Goal: Book appointment/travel/reservation

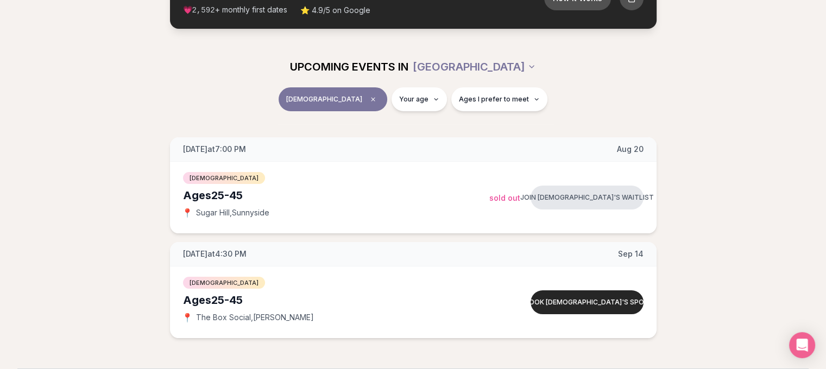
scroll to position [109, 0]
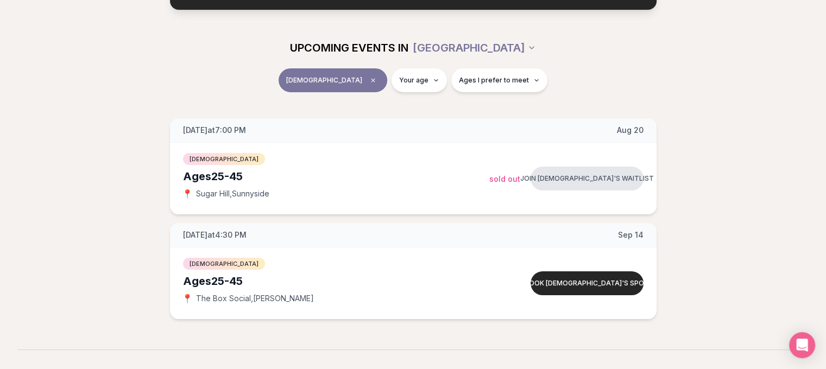
click at [745, 264] on div "[DATE] at 7:00 PM [DATE] Ages [DEMOGRAPHIC_DATA] [DEMOGRAPHIC_DATA] 📍 [GEOGRAPH…" at bounding box center [412, 218] width 791 height 201
drag, startPoint x: 295, startPoint y: 129, endPoint x: 154, endPoint y: 130, distance: 141.1
click at [154, 130] on div "[DATE] at 7:00 PM [DATE] Ages [DEMOGRAPHIC_DATA] [DEMOGRAPHIC_DATA] 📍 [GEOGRAPH…" at bounding box center [412, 218] width 791 height 201
click at [103, 166] on div "[DATE] at 7:00 PM [DATE] Ages [DEMOGRAPHIC_DATA] [DEMOGRAPHIC_DATA] 📍 [GEOGRAPH…" at bounding box center [412, 218] width 791 height 201
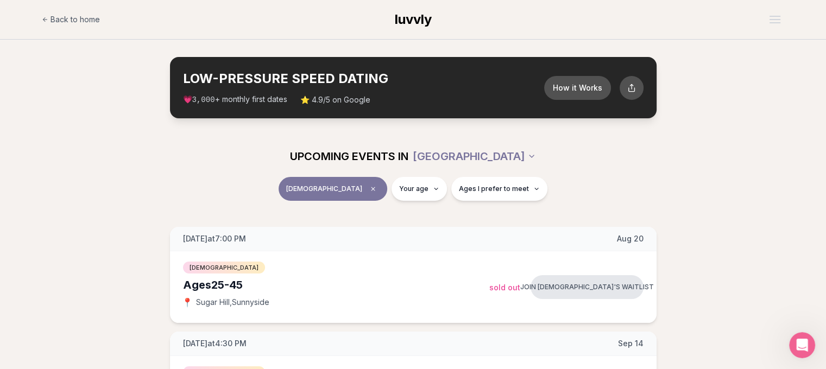
click at [788, 243] on div "[DATE] at 7:00 PM [DATE] Ages [DEMOGRAPHIC_DATA] [DEMOGRAPHIC_DATA] 📍 [GEOGRAPH…" at bounding box center [412, 327] width 791 height 201
drag, startPoint x: 323, startPoint y: 154, endPoint x: 499, endPoint y: 143, distance: 175.6
click at [499, 143] on div "UPCOMING EVENTS IN [GEOGRAPHIC_DATA]" at bounding box center [412, 156] width 625 height 41
click at [535, 132] on section "LOW-PRESSURE SPEED DATING How it Works 💗 3,000 + monthly first dates ⭐ 4.9/5 on…" at bounding box center [413, 88] width 826 height 96
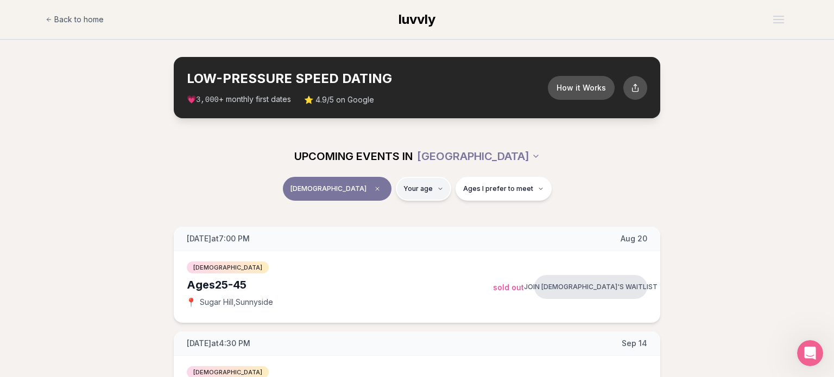
click at [397, 189] on html "Back to home luvvly LOW-PRESSURE SPEED DATING How it Works 💗 3,000 + monthly fi…" at bounding box center [417, 364] width 834 height 729
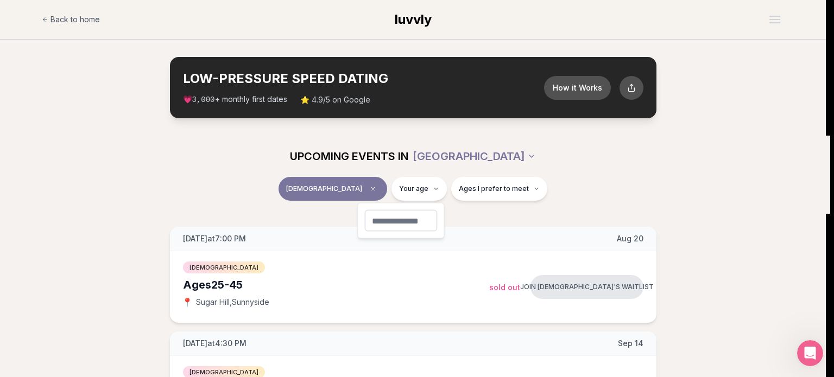
type input "**"
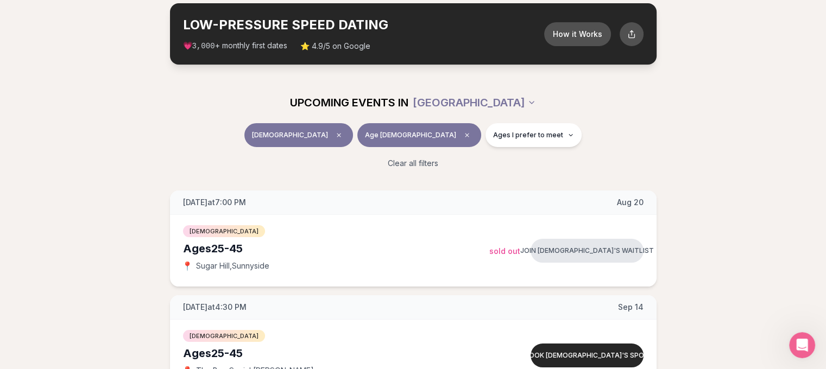
scroll to position [54, 0]
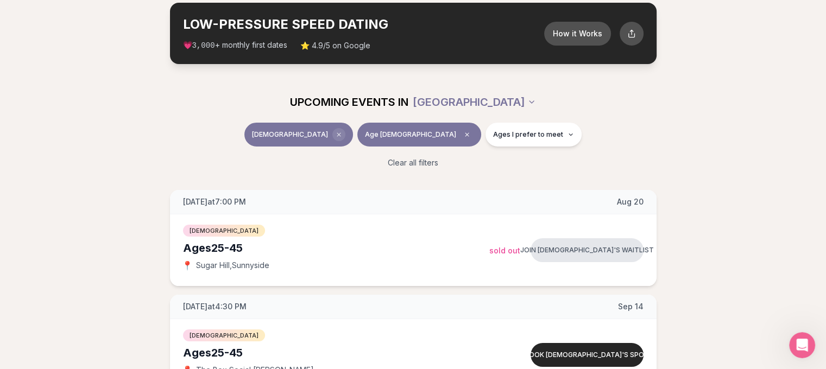
click at [345, 139] on span "Clear event type filter" at bounding box center [338, 134] width 13 height 13
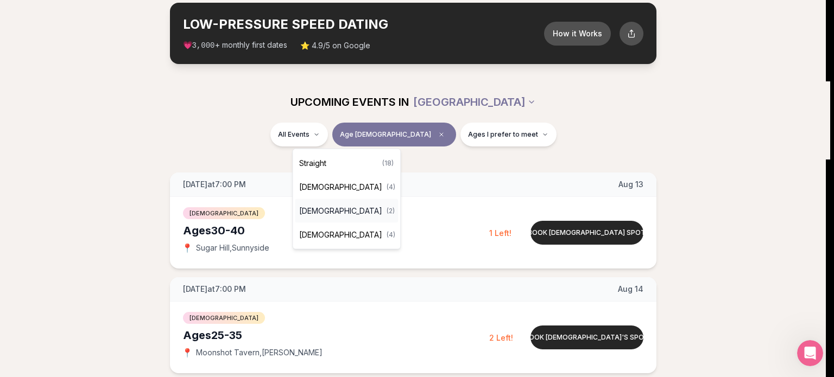
click at [348, 208] on div "[DEMOGRAPHIC_DATA] ( 2 )" at bounding box center [346, 211] width 103 height 24
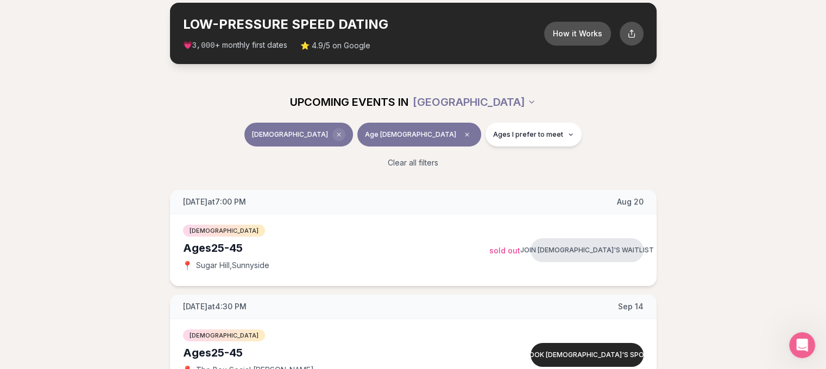
click at [342, 132] on icon "Clear event type filter" at bounding box center [338, 134] width 7 height 7
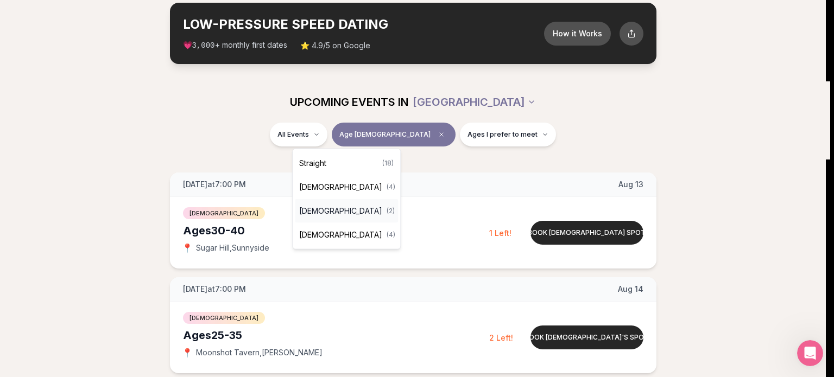
click at [352, 208] on div "[DEMOGRAPHIC_DATA] ( 2 )" at bounding box center [346, 211] width 103 height 24
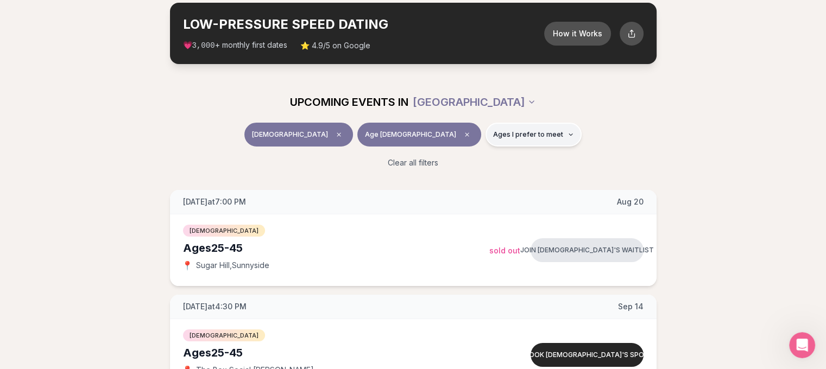
click at [493, 137] on span "Ages I prefer to meet" at bounding box center [528, 134] width 70 height 9
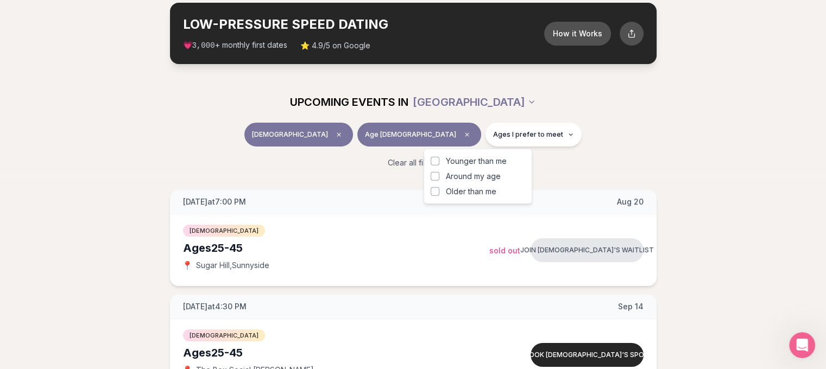
click at [478, 177] on span "Around my age" at bounding box center [473, 176] width 55 height 11
click at [439, 177] on button "Around my age" at bounding box center [434, 176] width 9 height 9
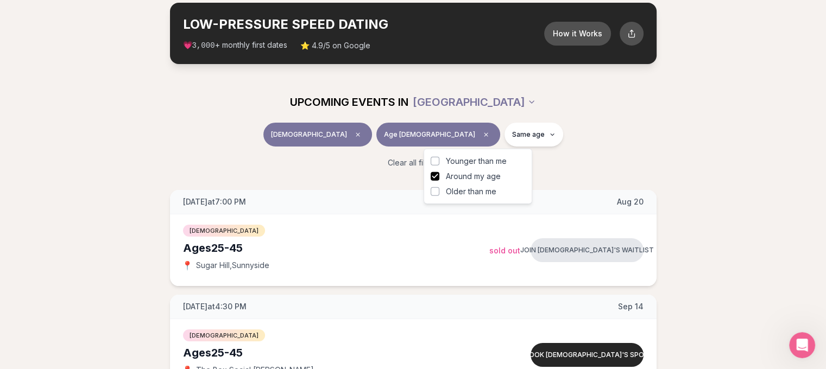
click at [599, 129] on div "[DEMOGRAPHIC_DATA] Age [DEMOGRAPHIC_DATA] Same age" at bounding box center [413, 137] width 608 height 28
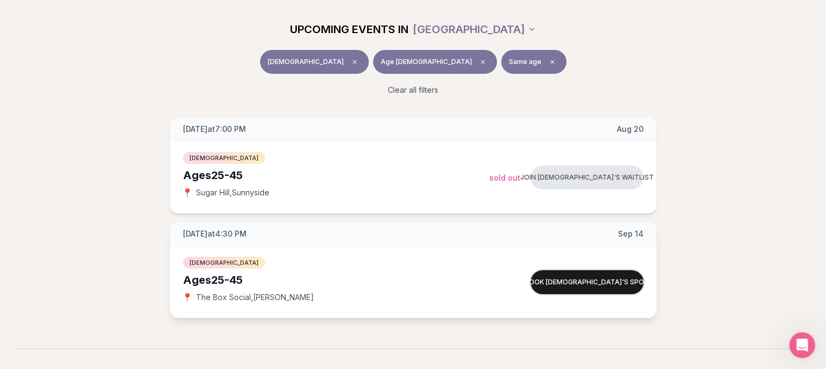
scroll to position [109, 0]
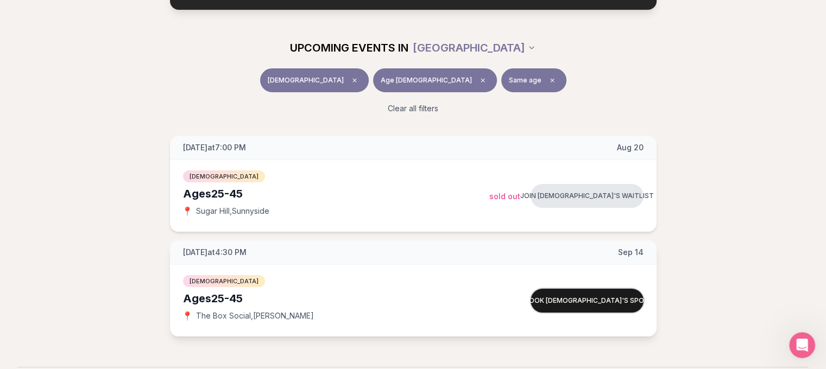
click at [604, 298] on button "Book [DEMOGRAPHIC_DATA]'s spot" at bounding box center [586, 301] width 113 height 24
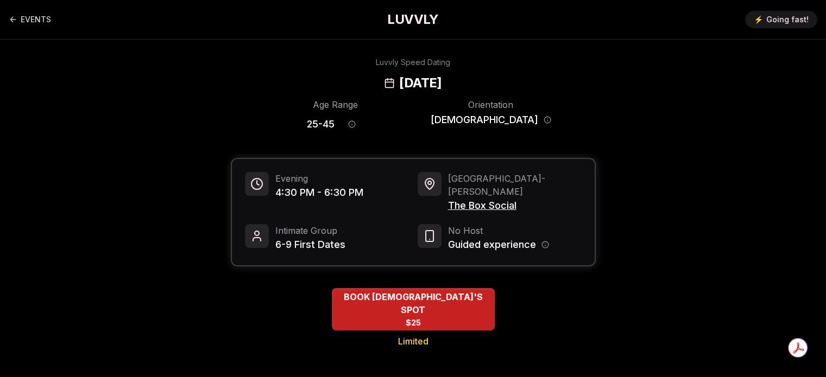
scroll to position [54, 0]
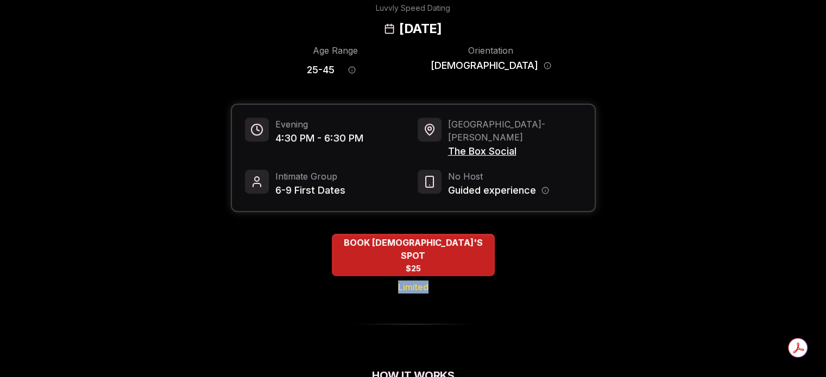
drag, startPoint x: 435, startPoint y: 263, endPoint x: 391, endPoint y: 261, distance: 44.0
click at [391, 261] on div "BOOK [DEMOGRAPHIC_DATA]'S SPOT $25 Limited" at bounding box center [413, 264] width 365 height 60
click at [475, 272] on div "BOOK [DEMOGRAPHIC_DATA]'S SPOT $25 Limited" at bounding box center [413, 279] width 365 height 91
drag, startPoint x: 521, startPoint y: 139, endPoint x: 446, endPoint y: 145, distance: 75.1
click at [446, 145] on div "Portland - N [PERSON_NAME] The Box Social" at bounding box center [499, 138] width 164 height 41
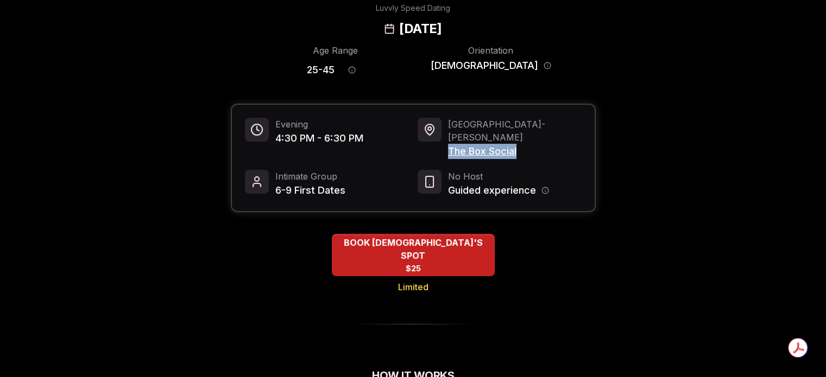
copy span "The Box Social"
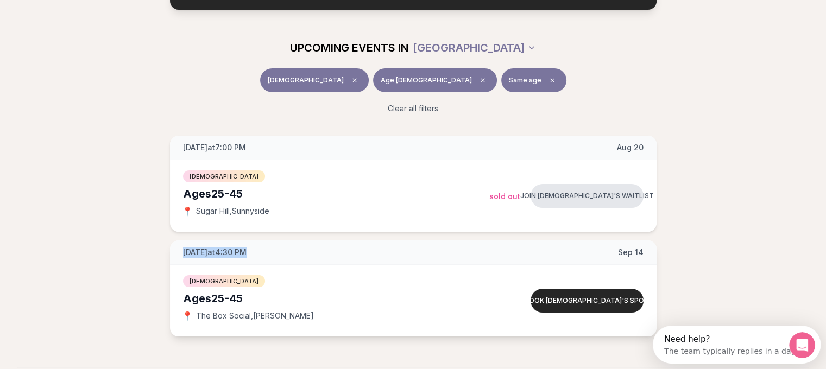
drag, startPoint x: 255, startPoint y: 251, endPoint x: 182, endPoint y: 254, distance: 72.8
click at [182, 254] on div "[DATE] at 4:30 PM [DATE]" at bounding box center [413, 252] width 486 height 24
